Goal: Task Accomplishment & Management: Manage account settings

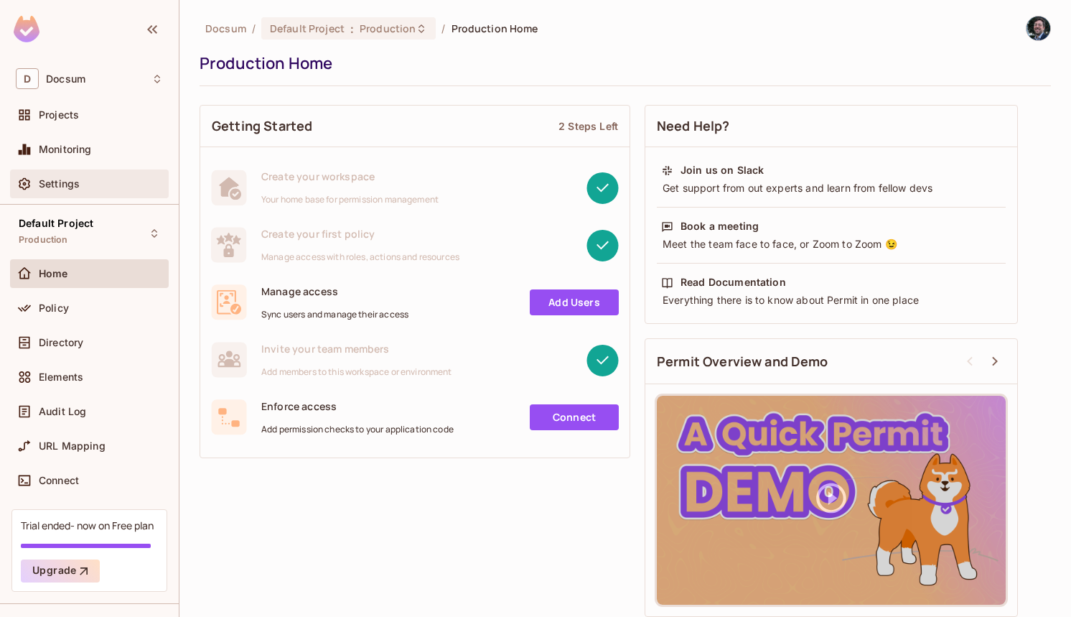
click at [92, 188] on div "Settings" at bounding box center [101, 183] width 124 height 11
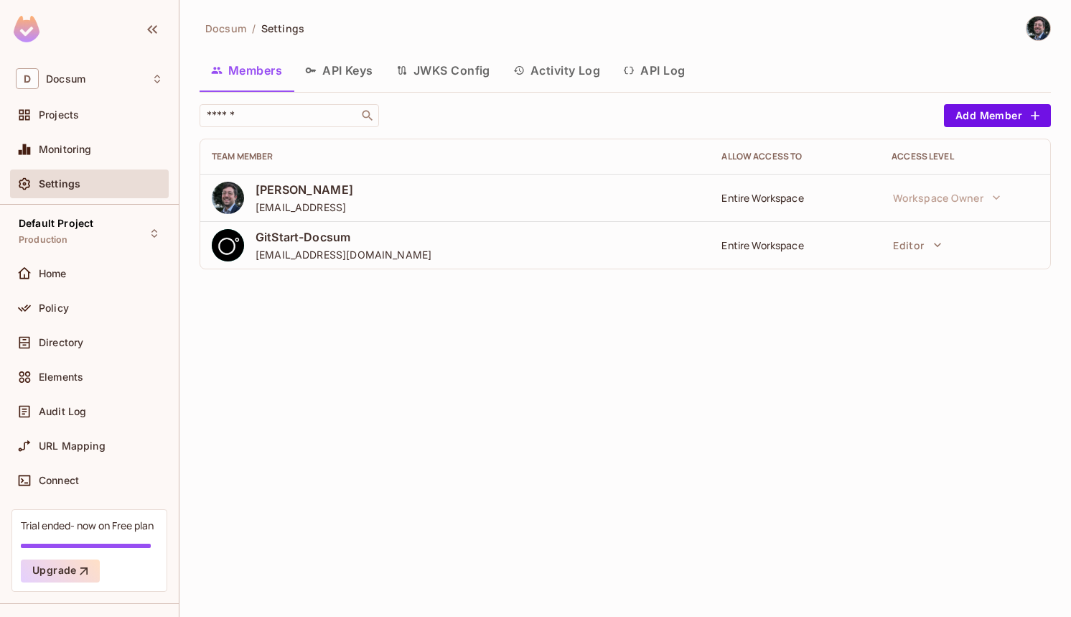
click at [355, 72] on button "API Keys" at bounding box center [339, 70] width 91 height 36
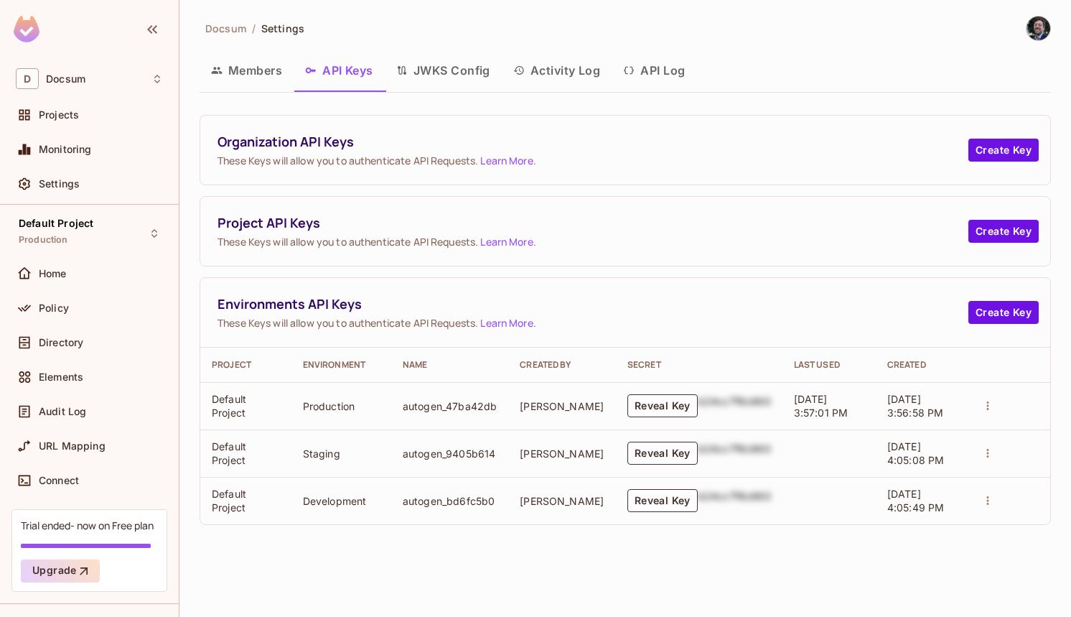
click at [334, 404] on td "Production" at bounding box center [341, 405] width 100 height 47
click at [339, 497] on td "Development" at bounding box center [341, 500] width 100 height 47
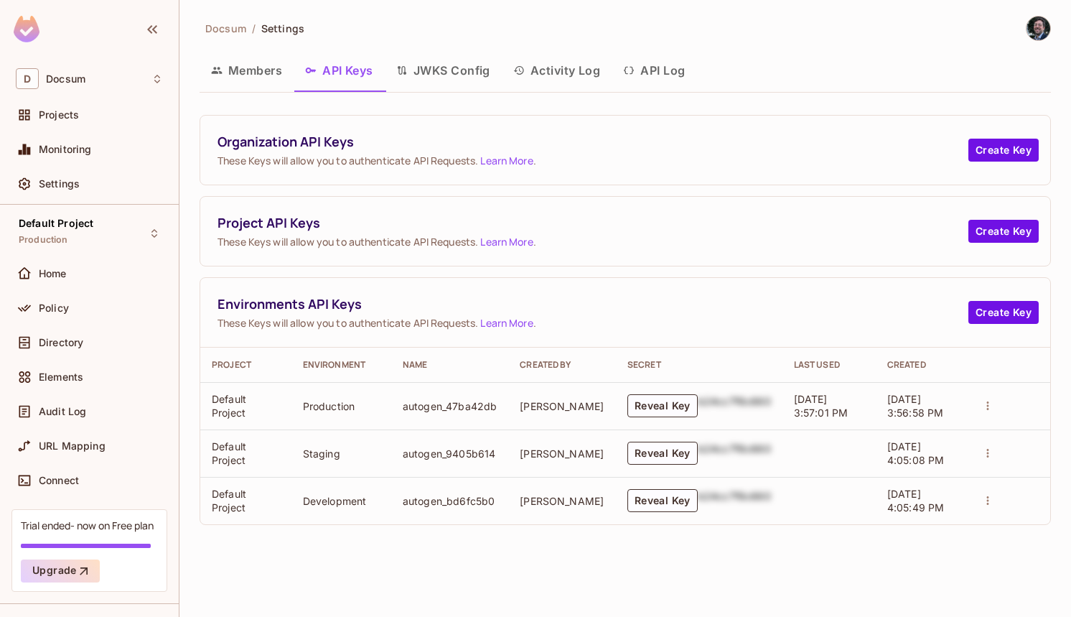
click at [433, 494] on td "autogen_bd6fc5b0" at bounding box center [449, 500] width 117 height 47
click at [328, 506] on td "Development" at bounding box center [341, 500] width 100 height 47
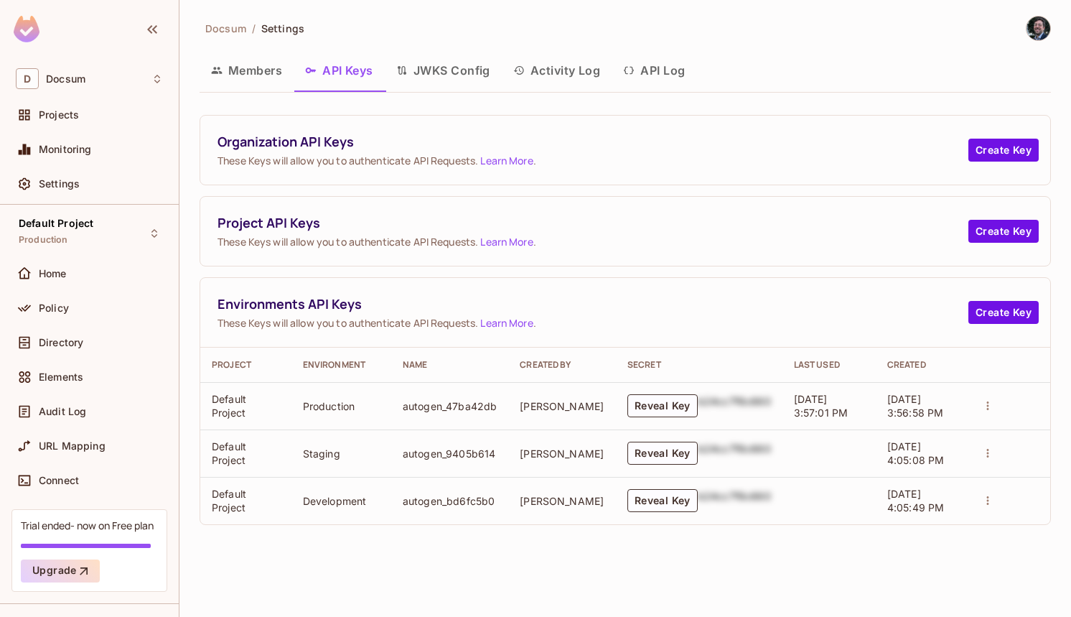
click at [441, 502] on td "autogen_bd6fc5b0" at bounding box center [449, 500] width 117 height 47
click at [454, 515] on td "autogen_bd6fc5b0" at bounding box center [449, 500] width 117 height 47
click at [454, 534] on div "Organization API Keys These Keys will allow you to authenticate API Requests. L…" at bounding box center [625, 320] width 851 height 432
click at [487, 311] on span "Environments API Keys" at bounding box center [592, 304] width 751 height 18
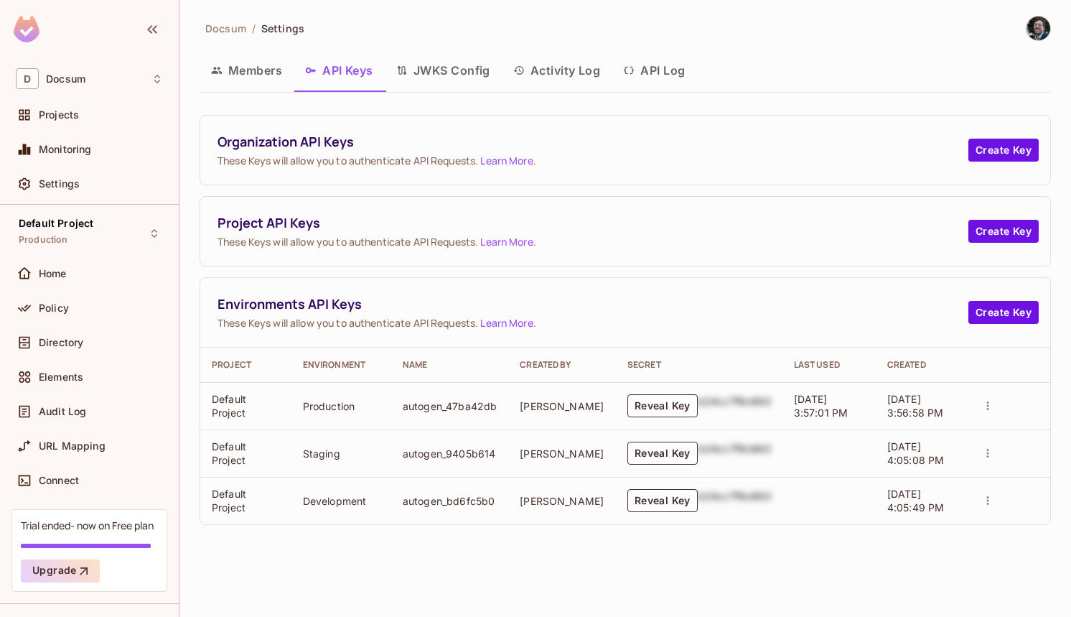
click at [455, 503] on td "autogen_bd6fc5b0" at bounding box center [449, 500] width 117 height 47
click at [324, 502] on td "Development" at bounding box center [341, 500] width 100 height 47
click at [291, 500] on td "Development" at bounding box center [341, 500] width 100 height 47
drag, startPoint x: 292, startPoint y: 500, endPoint x: 383, endPoint y: 497, distance: 90.5
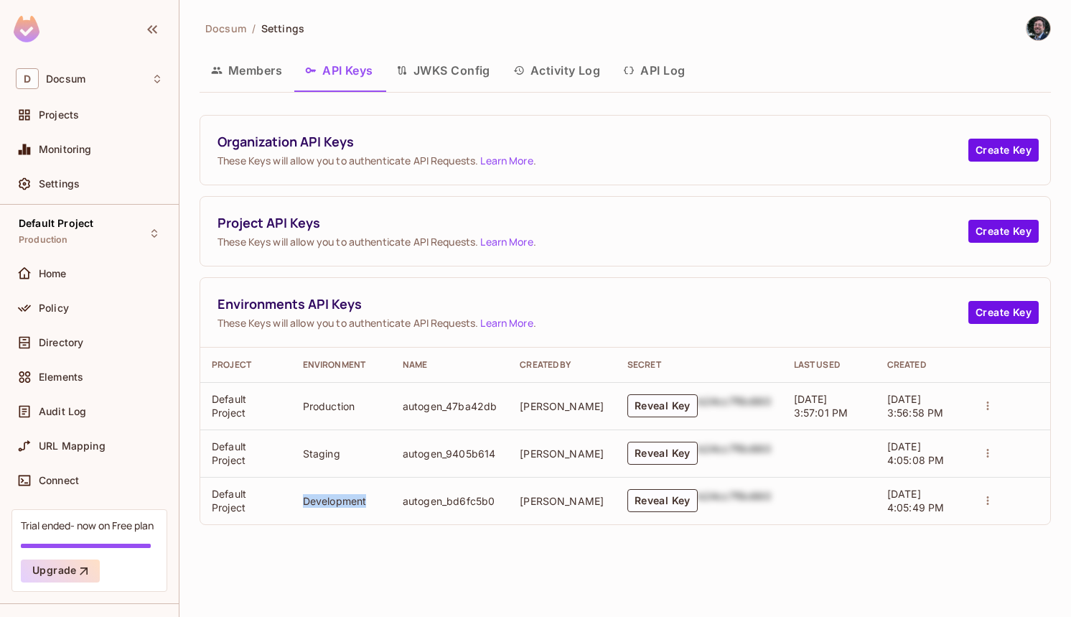
click at [383, 497] on td "Development" at bounding box center [341, 500] width 100 height 47
click at [382, 497] on td "Development" at bounding box center [341, 500] width 100 height 47
drag, startPoint x: 378, startPoint y: 499, endPoint x: 296, endPoint y: 497, distance: 81.8
click at [294, 497] on td "Development" at bounding box center [341, 500] width 100 height 47
click at [317, 498] on td "Development" at bounding box center [341, 500] width 100 height 47
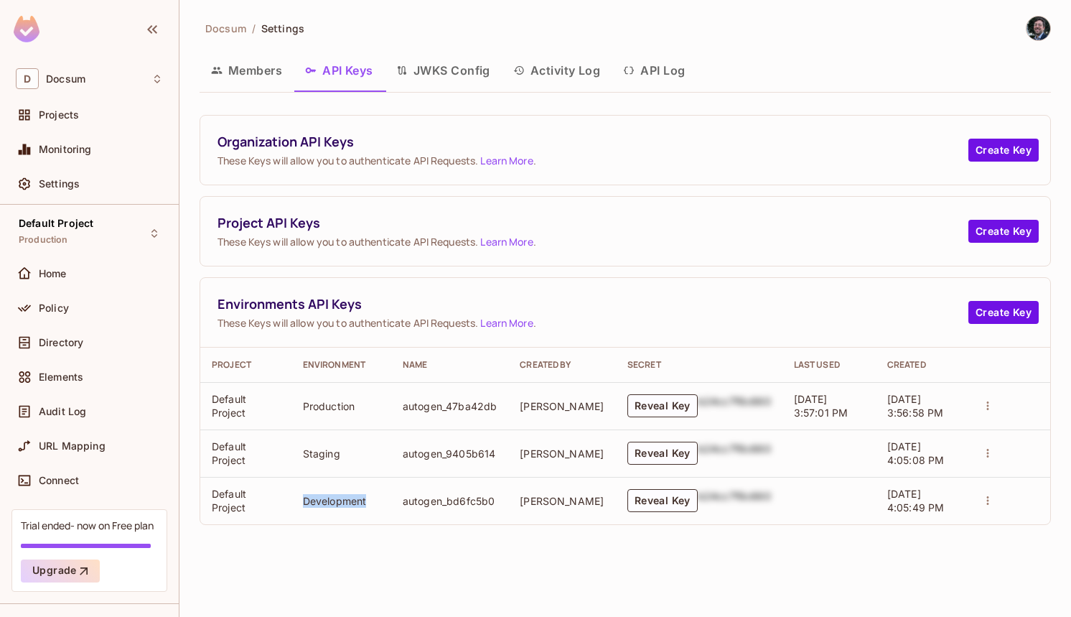
drag, startPoint x: 371, startPoint y: 501, endPoint x: 291, endPoint y: 501, distance: 79.7
click at [291, 501] on td "Development" at bounding box center [341, 500] width 100 height 47
drag, startPoint x: 369, startPoint y: 502, endPoint x: 248, endPoint y: 503, distance: 121.3
click at [248, 503] on tr "Default Project Development autogen_bd6fc5b0 [PERSON_NAME] Reveal Key b24cc7f8c…" at bounding box center [625, 500] width 850 height 47
click at [296, 503] on td "Development" at bounding box center [341, 500] width 100 height 47
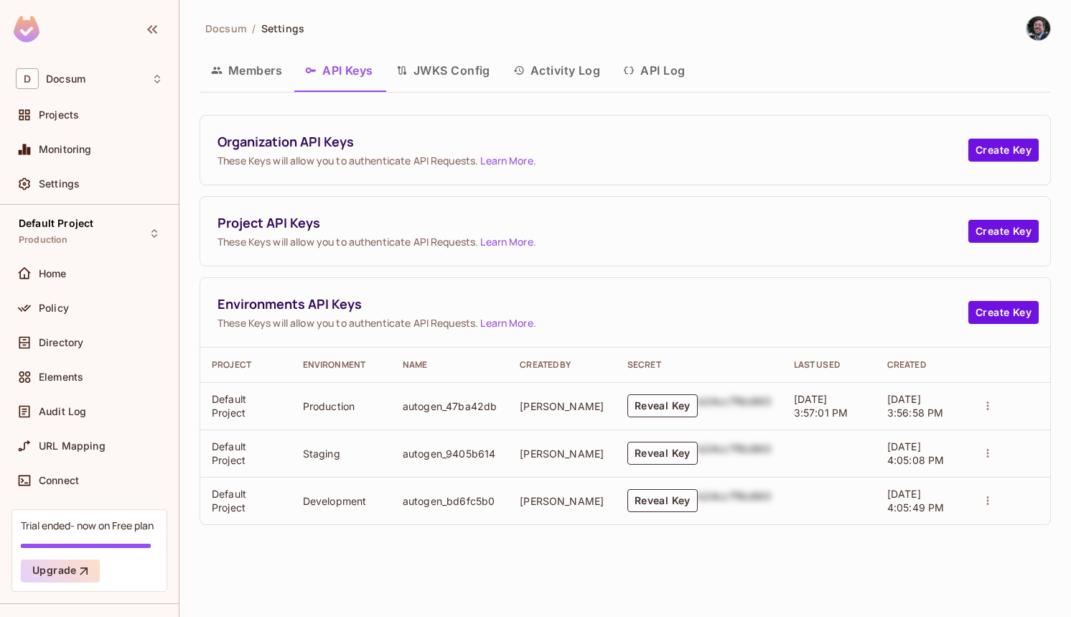
click at [375, 489] on td "Development" at bounding box center [341, 500] width 100 height 47
click at [367, 505] on td "Development" at bounding box center [341, 500] width 100 height 47
drag, startPoint x: 205, startPoint y: 493, endPoint x: 597, endPoint y: 484, distance: 392.0
click at [597, 484] on tr "Default Project Development autogen_bd6fc5b0 [PERSON_NAME] Reveal Key b24cc7f8c…" at bounding box center [625, 500] width 850 height 47
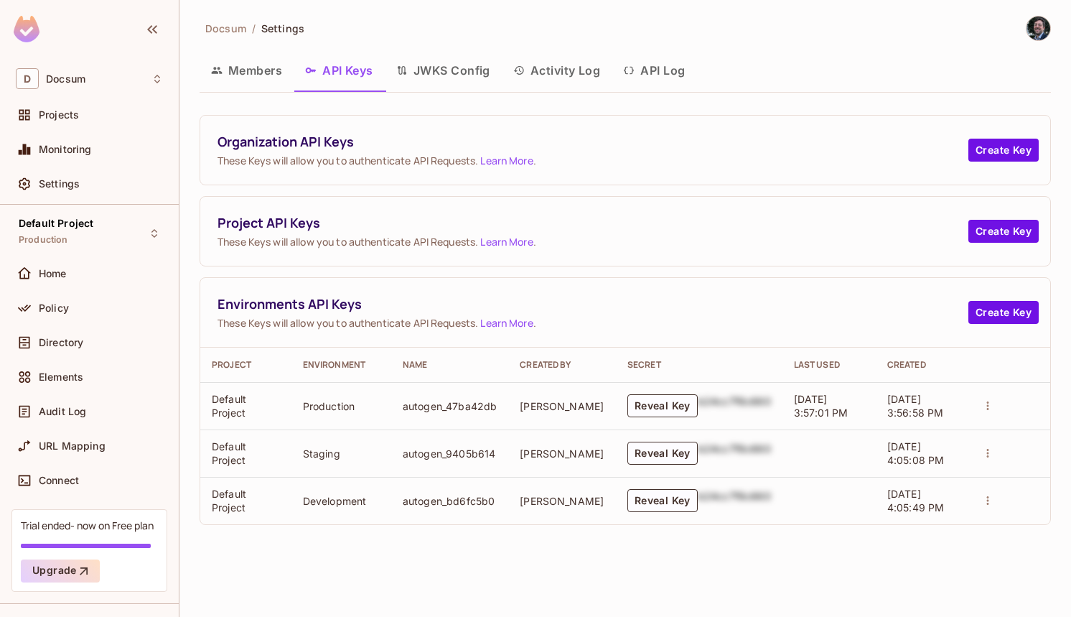
click at [782, 500] on td at bounding box center [828, 500] width 93 height 47
drag, startPoint x: 289, startPoint y: 497, endPoint x: 581, endPoint y: 503, distance: 292.2
click at [581, 505] on tr "Default Project Development autogen_bd6fc5b0 [PERSON_NAME] Reveal Key b24cc7f8c…" at bounding box center [625, 500] width 850 height 47
click at [581, 503] on td "[PERSON_NAME]" at bounding box center [562, 500] width 108 height 47
drag, startPoint x: 301, startPoint y: 501, endPoint x: 375, endPoint y: 501, distance: 73.9
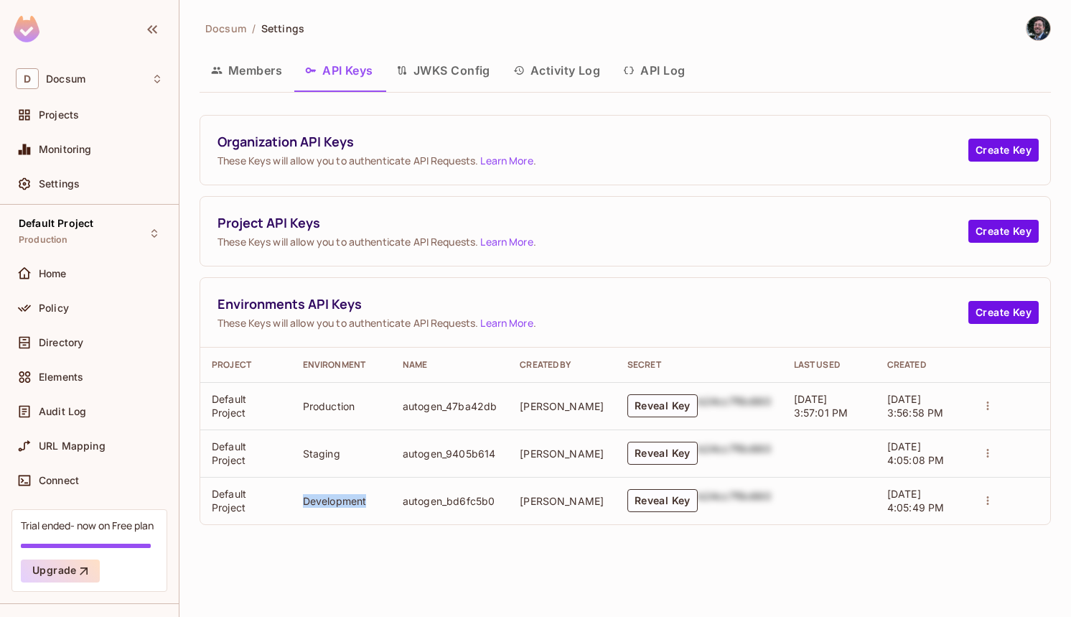
click at [375, 501] on td "Development" at bounding box center [341, 500] width 100 height 47
drag, startPoint x: 374, startPoint y: 501, endPoint x: 298, endPoint y: 500, distance: 76.1
click at [297, 500] on td "Development" at bounding box center [341, 500] width 100 height 47
click at [373, 496] on td "Development" at bounding box center [341, 500] width 100 height 47
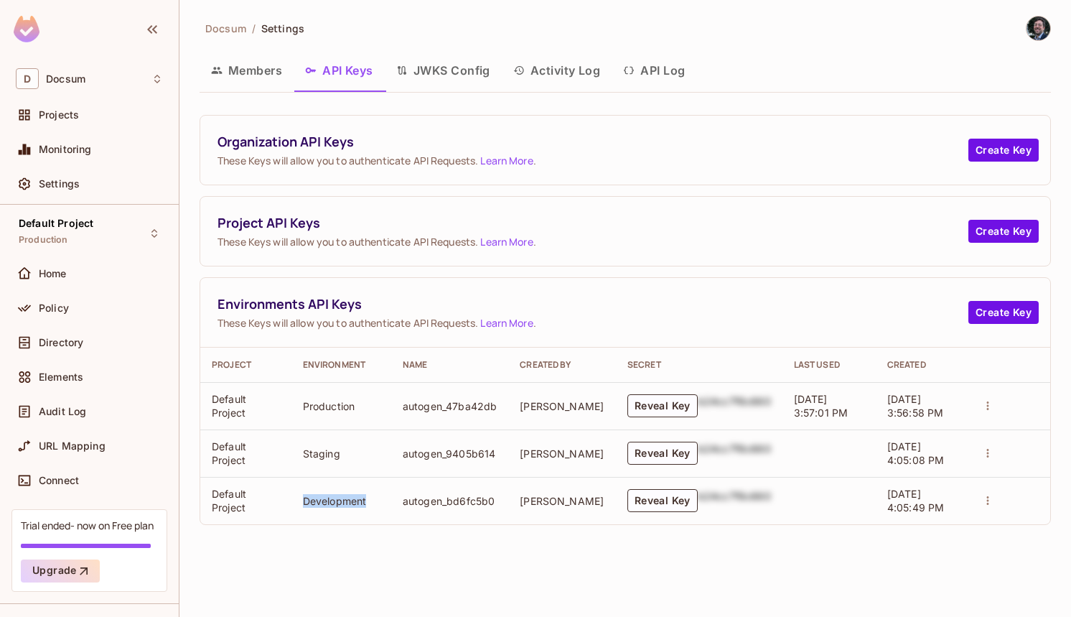
drag, startPoint x: 297, startPoint y: 494, endPoint x: 388, endPoint y: 494, distance: 91.2
click at [388, 494] on td "Development" at bounding box center [341, 500] width 100 height 47
click at [314, 502] on td "Development" at bounding box center [341, 500] width 100 height 47
